Goal: Information Seeking & Learning: Check status

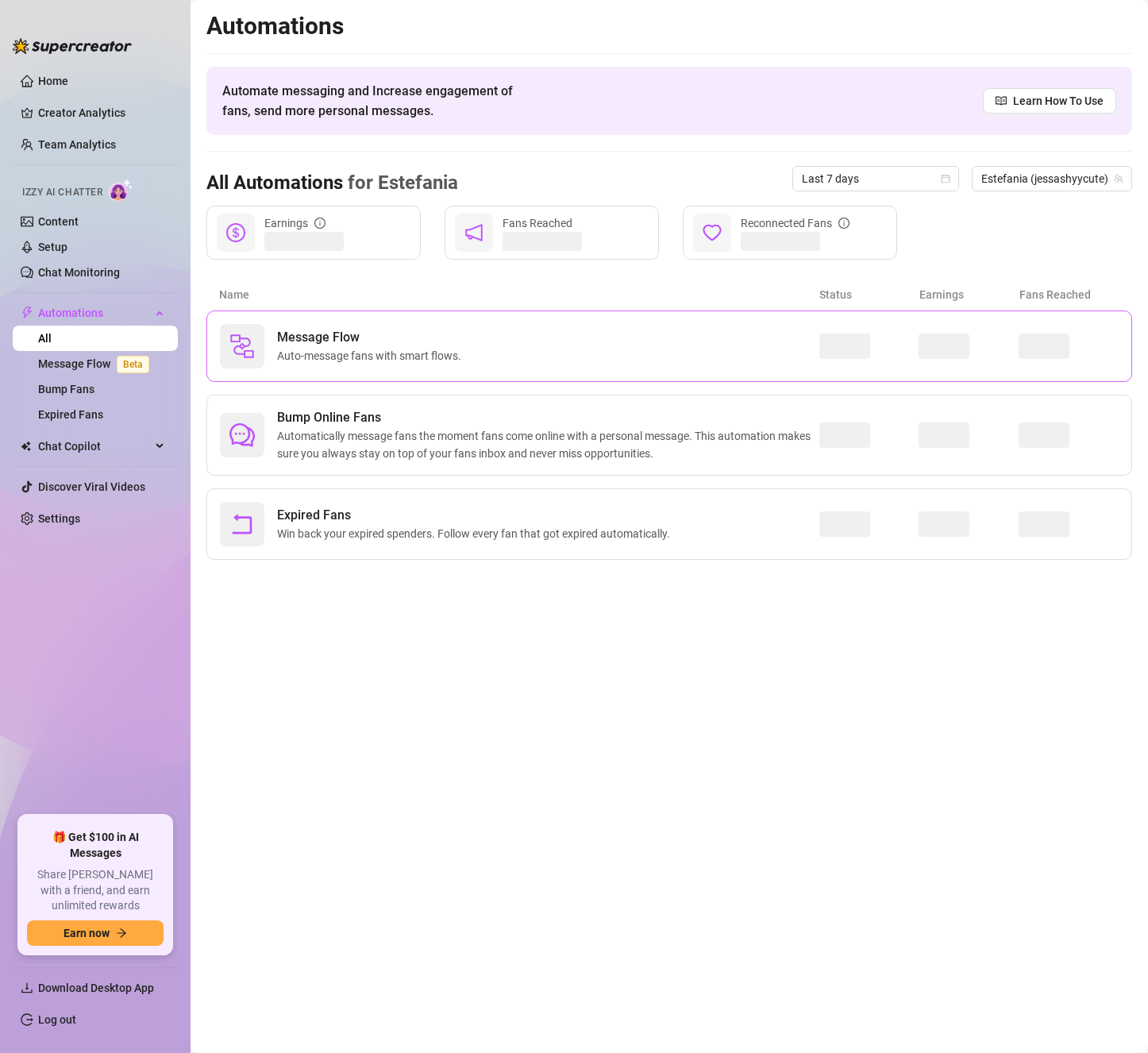
click at [408, 350] on span "Auto-message fans with smart flows." at bounding box center [372, 355] width 190 height 18
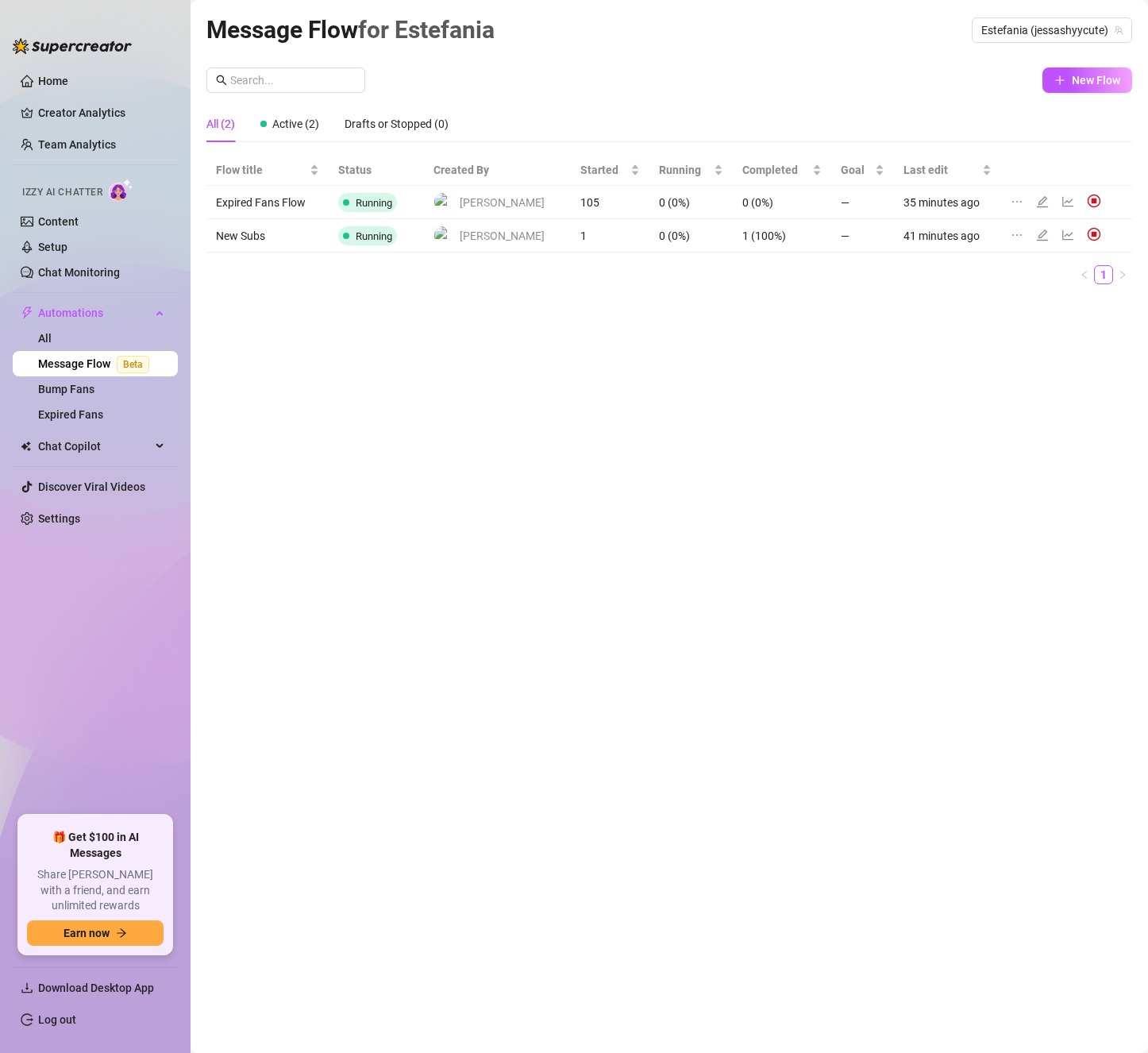
click at [571, 199] on td "105" at bounding box center [610, 203] width 78 height 33
click at [85, 273] on link "Chat Monitoring" at bounding box center [79, 272] width 82 height 13
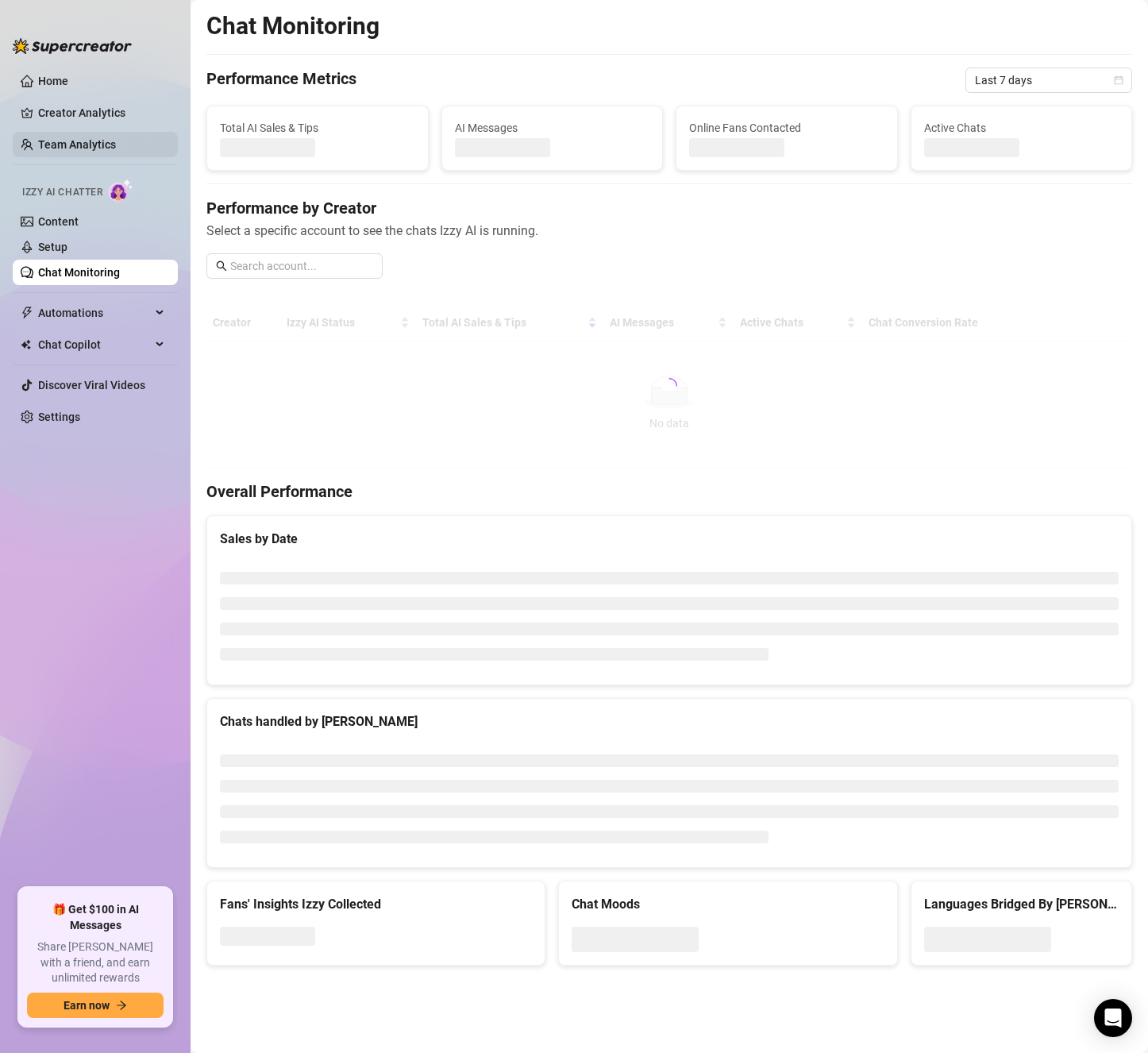
click at [74, 143] on link "Team Analytics" at bounding box center [77, 144] width 78 height 13
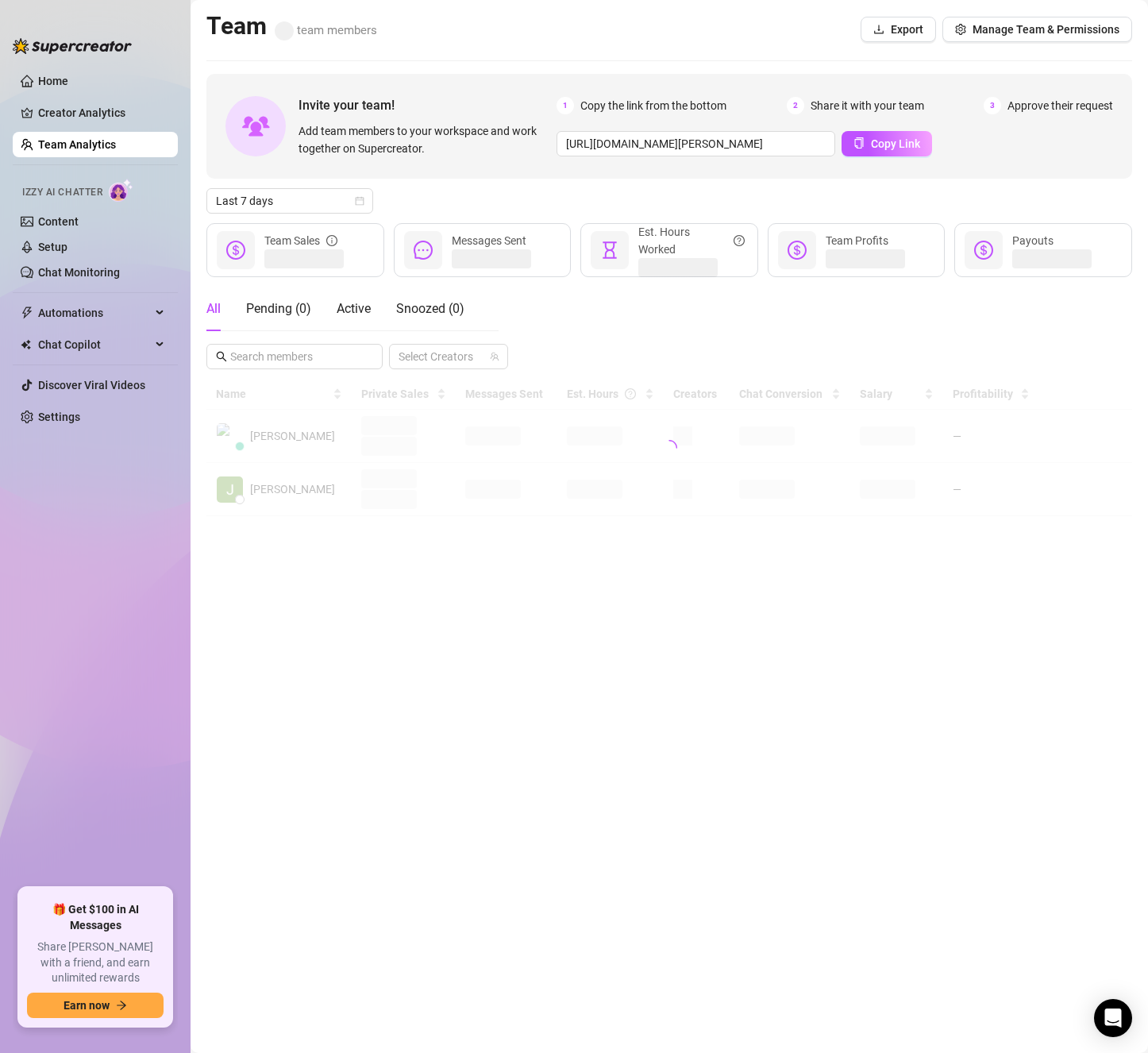
click at [74, 143] on link "Team Analytics" at bounding box center [77, 144] width 78 height 13
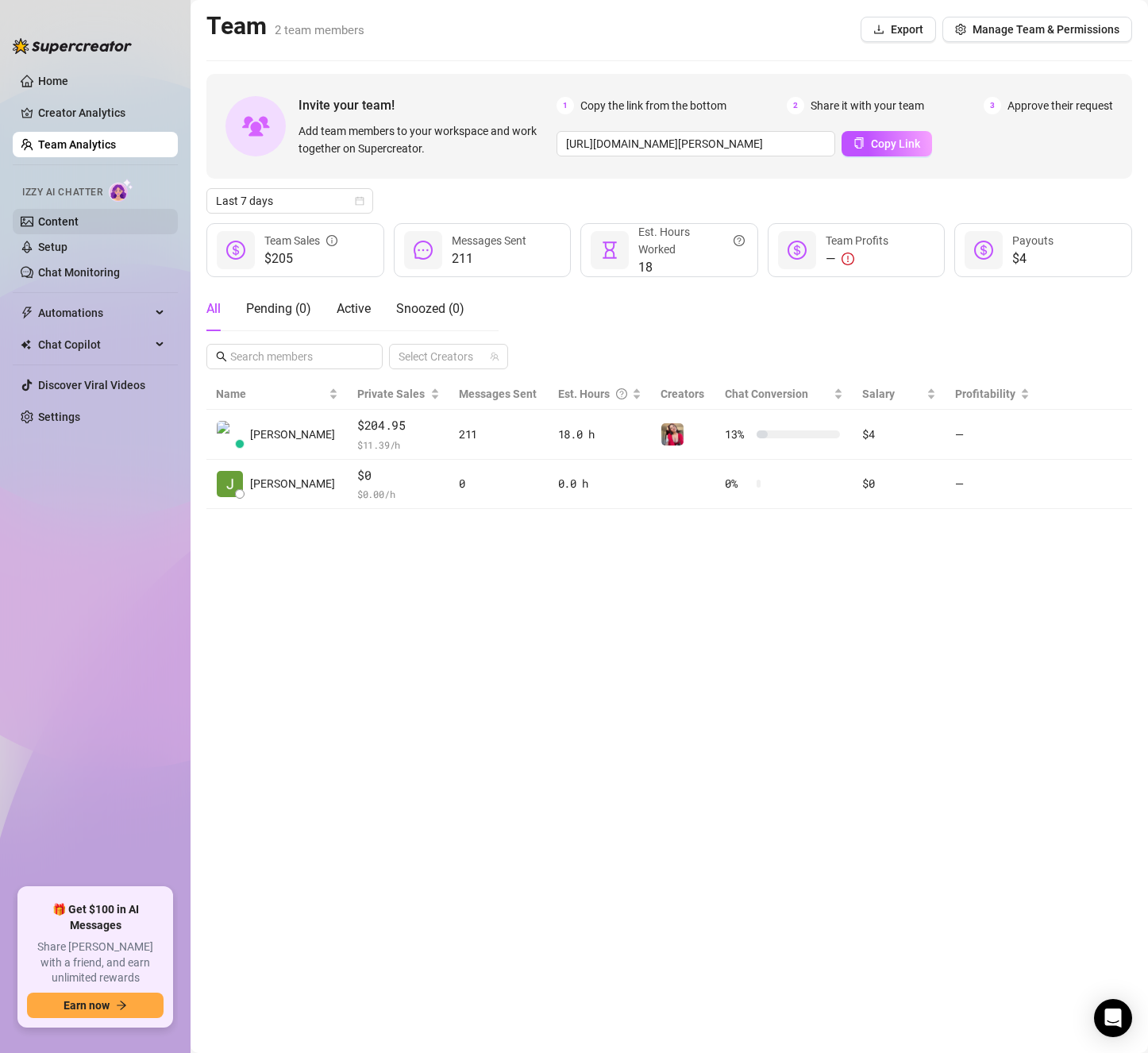
click at [63, 215] on link "Content" at bounding box center [58, 221] width 41 height 13
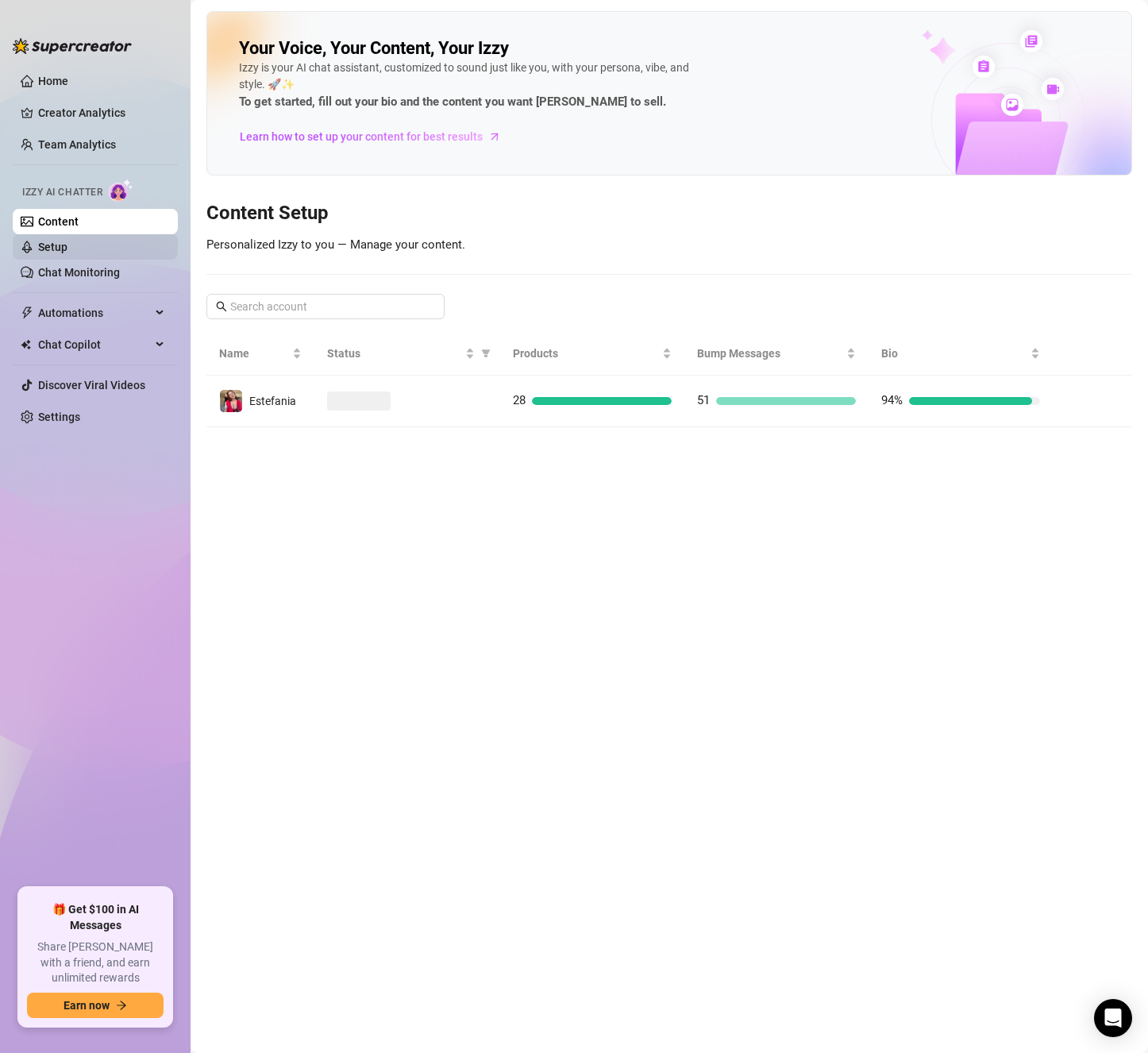
click at [64, 244] on link "Setup" at bounding box center [53, 246] width 29 height 13
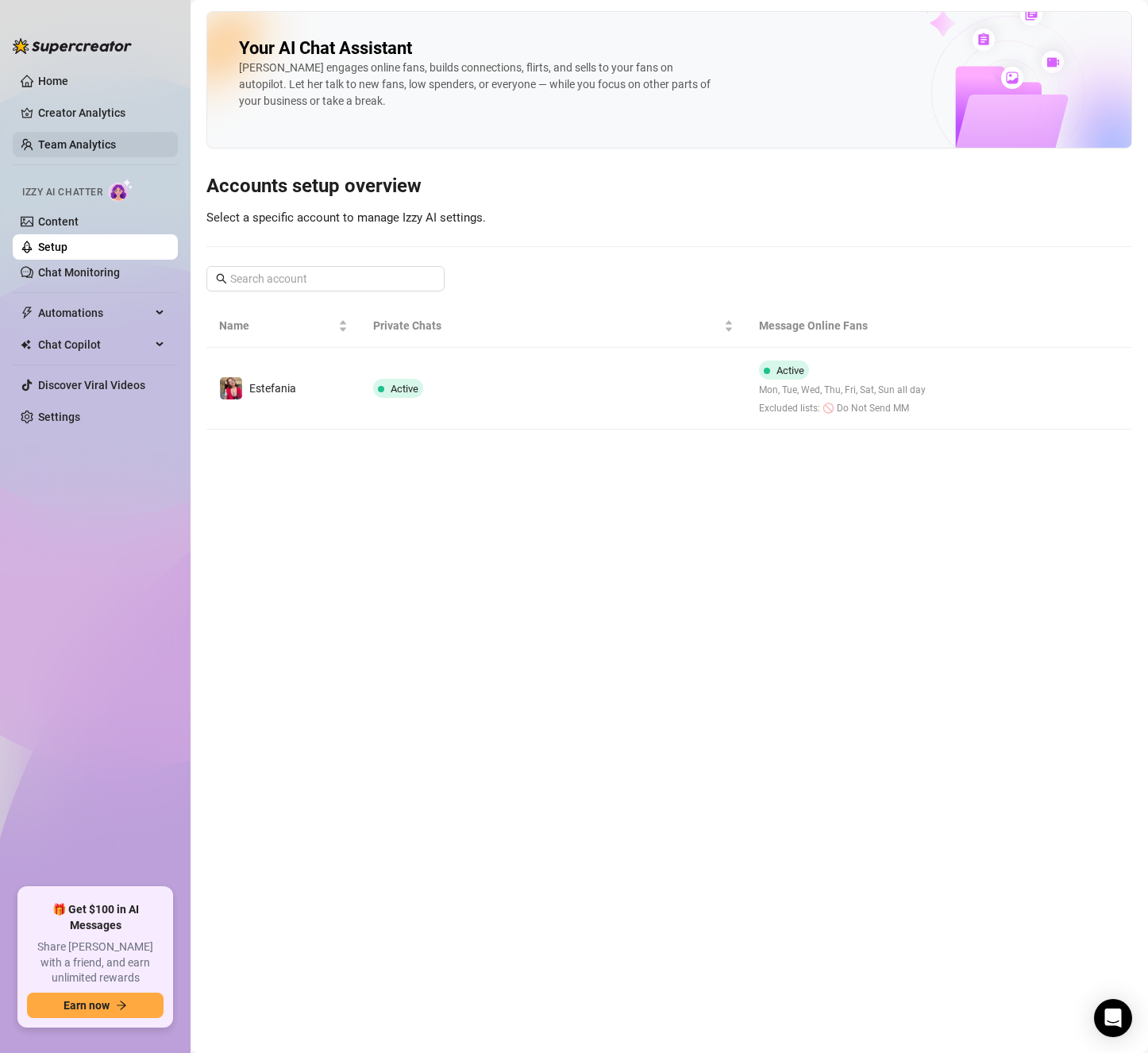
click at [99, 144] on link "Team Analytics" at bounding box center [77, 144] width 78 height 13
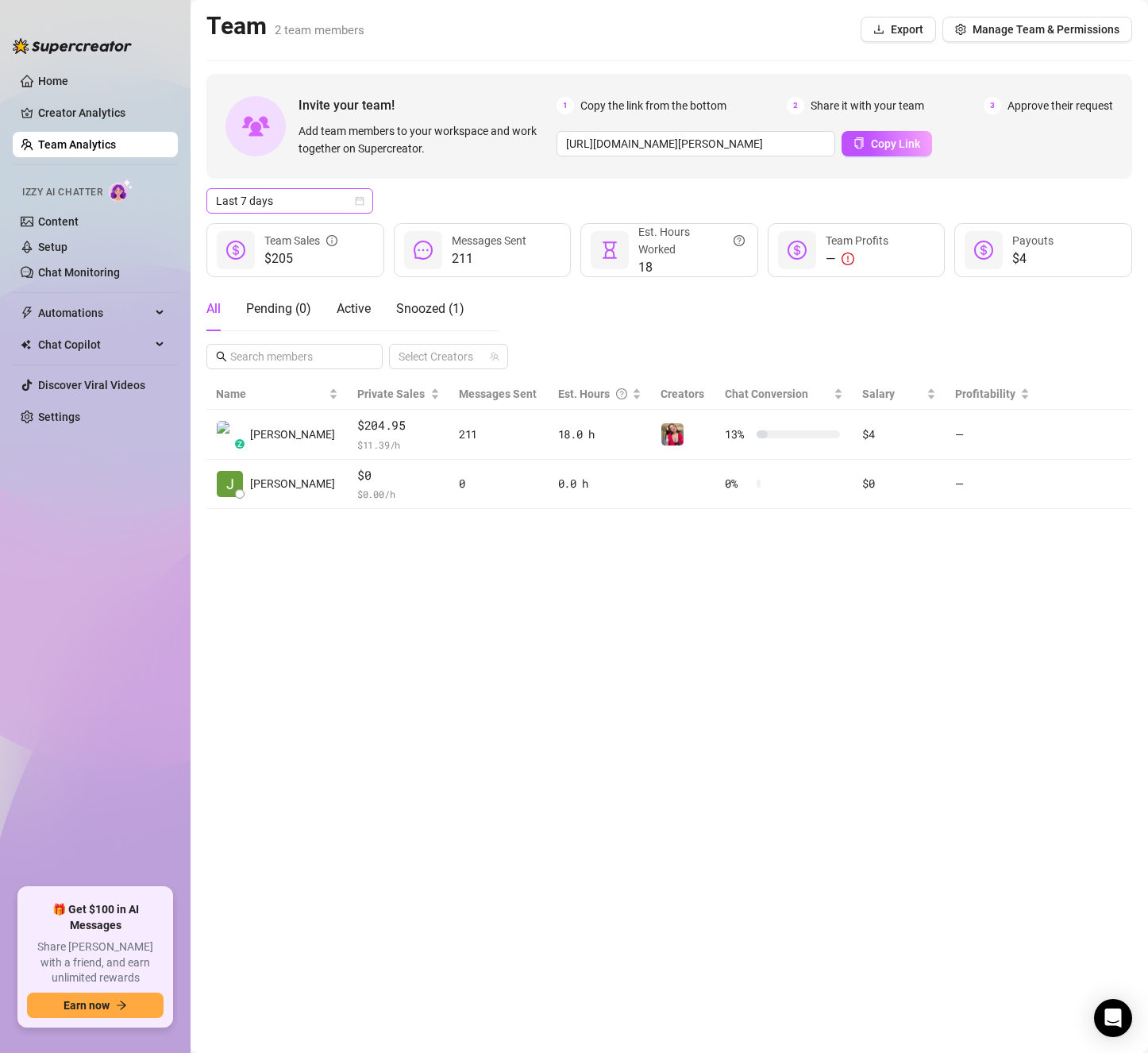
click at [287, 202] on span "Last 7 days" at bounding box center [290, 200] width 148 height 24
click at [289, 337] on div "Custom date" at bounding box center [290, 334] width 141 height 18
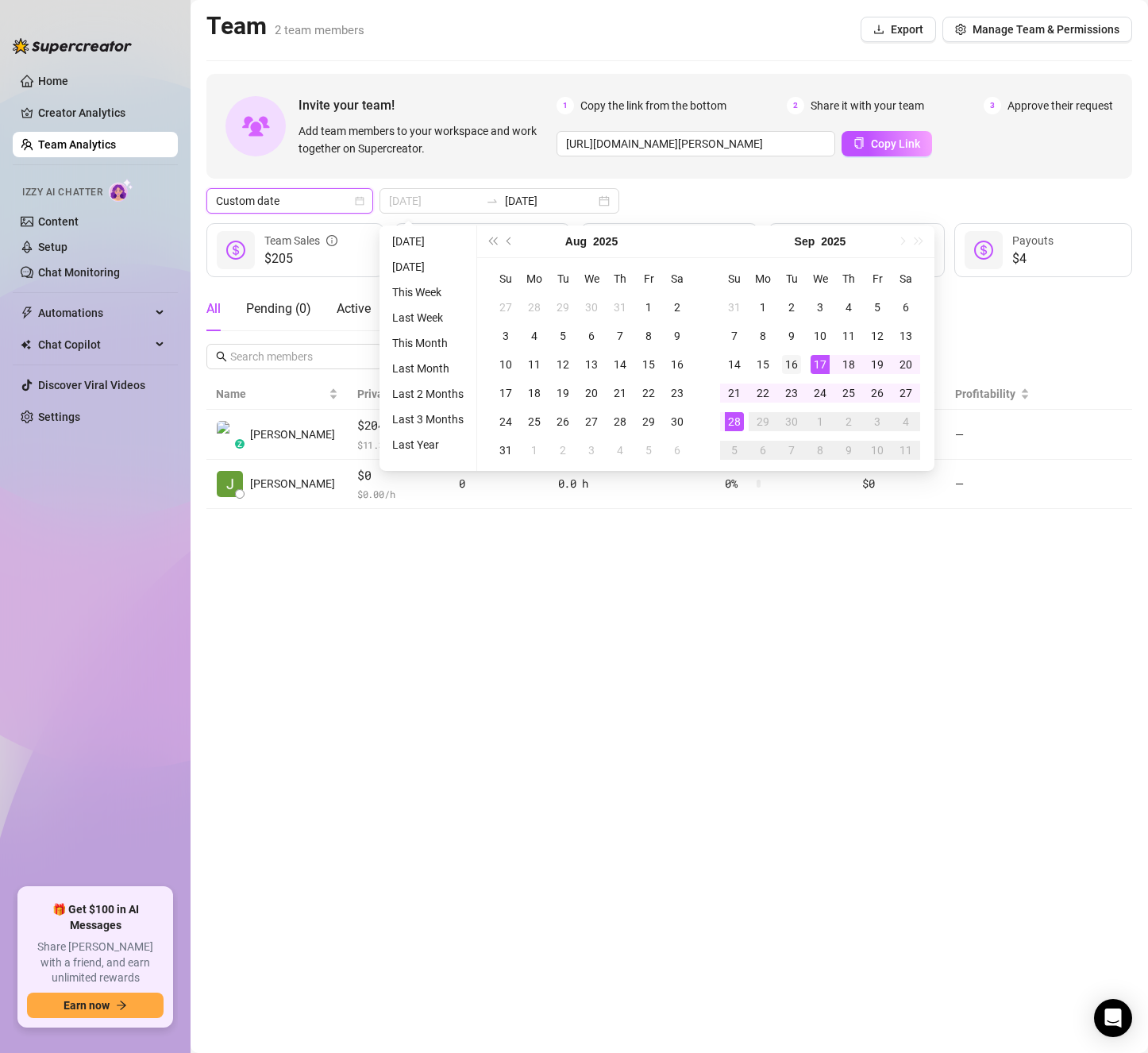
type input "[DATE]"
click at [791, 363] on div "16" at bounding box center [791, 364] width 19 height 19
type input "[DATE]"
click at [731, 416] on div "28" at bounding box center [734, 421] width 19 height 19
